Goal: Information Seeking & Learning: Learn about a topic

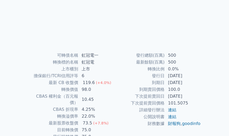
scroll to position [81, 0]
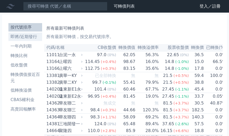
click at [20, 34] on li "即將/近期發行" at bounding box center [25, 37] width 34 height 6
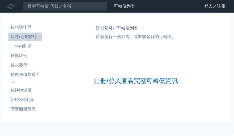
click at [0, 0] on icon at bounding box center [0, 0] width 0 height 0
click at [42, 97] on li "CBAS權利金" at bounding box center [25, 100] width 34 height 6
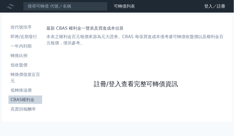
click at [105, 88] on link "註冊/登入查看完整可轉債資訊" at bounding box center [136, 84] width 84 height 8
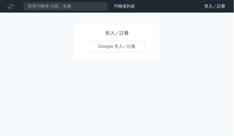
click at [109, 46] on link "Google 登入／註冊" at bounding box center [116, 46] width 55 height 11
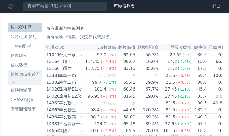
click at [42, 70] on link "轉換價值接近百元" at bounding box center [25, 77] width 34 height 15
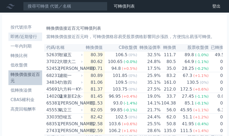
click at [16, 34] on li "即將/近期發行" at bounding box center [25, 37] width 34 height 6
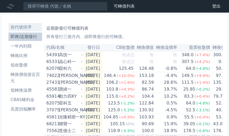
click at [17, 24] on li "按代號排序" at bounding box center [25, 27] width 34 height 6
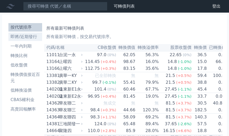
click at [23, 34] on li "即將/近期發行" at bounding box center [25, 37] width 34 height 6
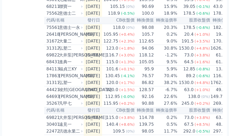
scroll to position [117, 0]
